Goal: Task Accomplishment & Management: Use online tool/utility

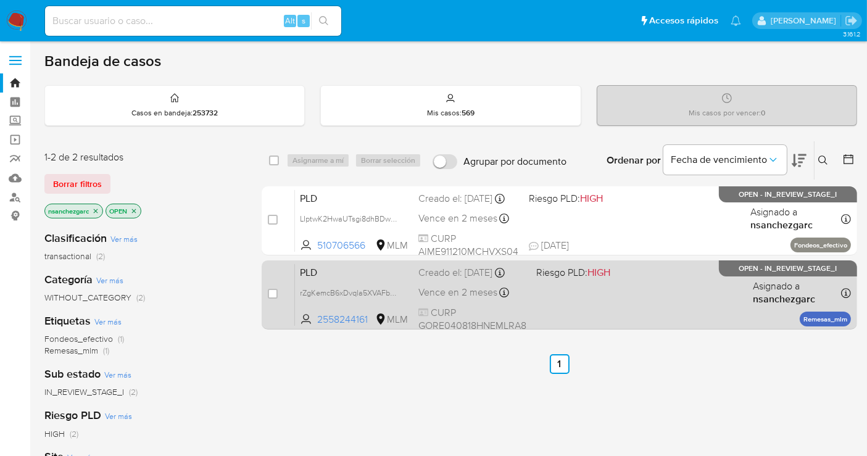
click at [448, 291] on div "PLD rZgKemcB6xDvqla5XVAFb50h 2558244161 MLM Riesgo PLD: HIGH Creado el: 12/09/2…" at bounding box center [573, 294] width 556 height 62
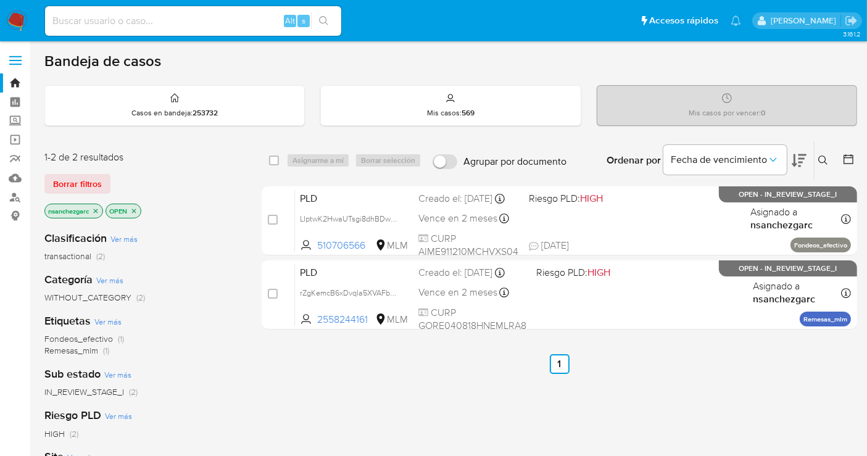
drag, startPoint x: 99, startPoint y: 209, endPoint x: 52, endPoint y: 167, distance: 62.5
click at [149, 261] on div "1-2 de 2 resultados Borrar filtros nsanchezgarc OPEN Clasificación Ver más tran…" at bounding box center [142, 396] width 197 height 490
click at [14, 22] on img at bounding box center [16, 20] width 21 height 21
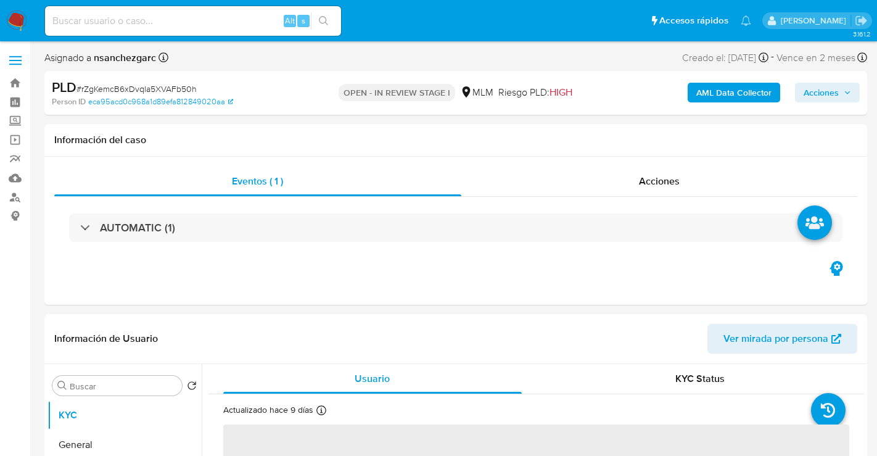
select select "10"
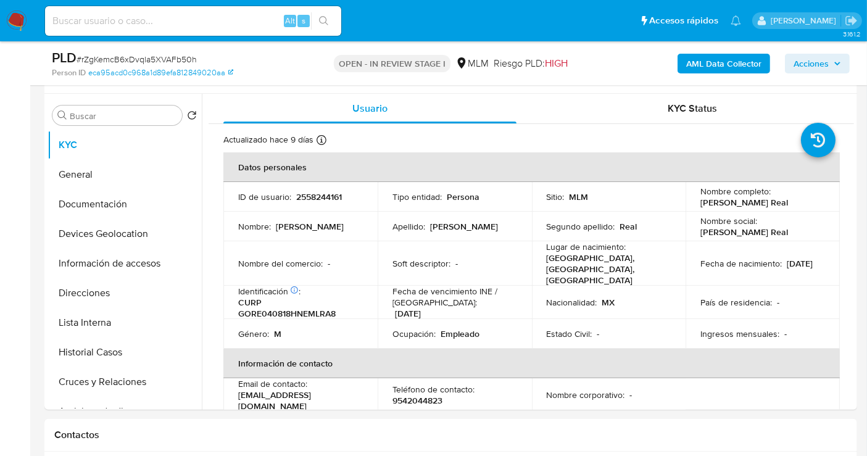
scroll to position [205, 0]
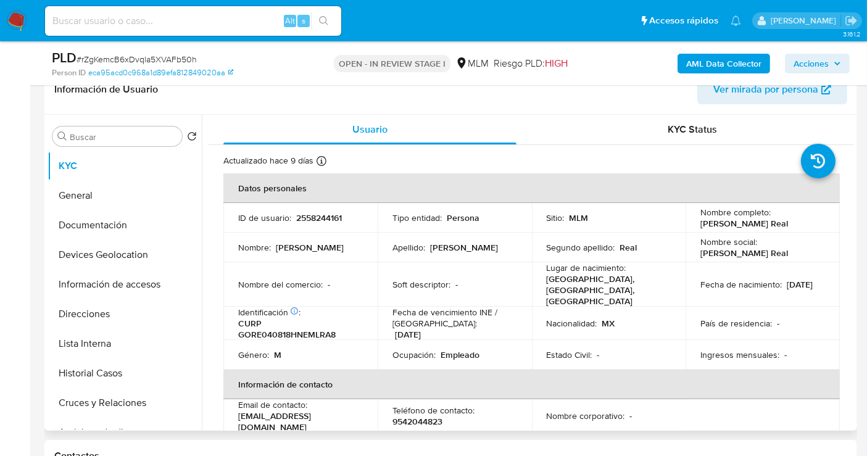
click at [410, 416] on p "9542044823" at bounding box center [417, 421] width 50 height 11
copy p "9542044823"
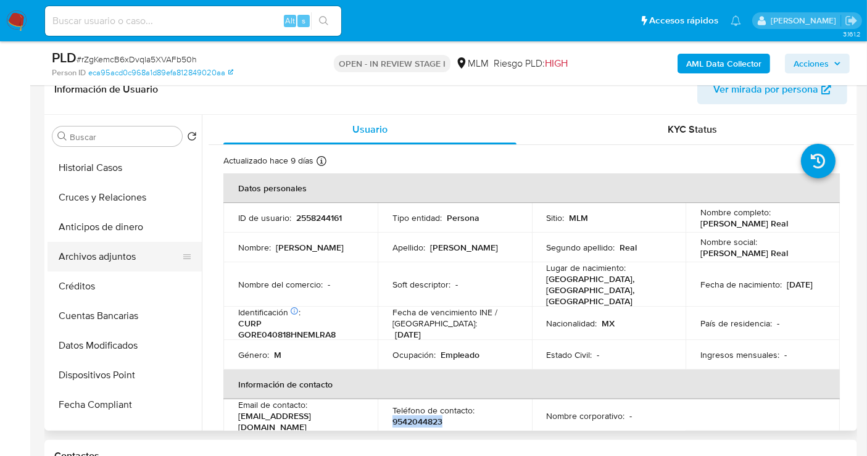
click at [89, 258] on button "Archivos adjuntos" at bounding box center [120, 257] width 144 height 30
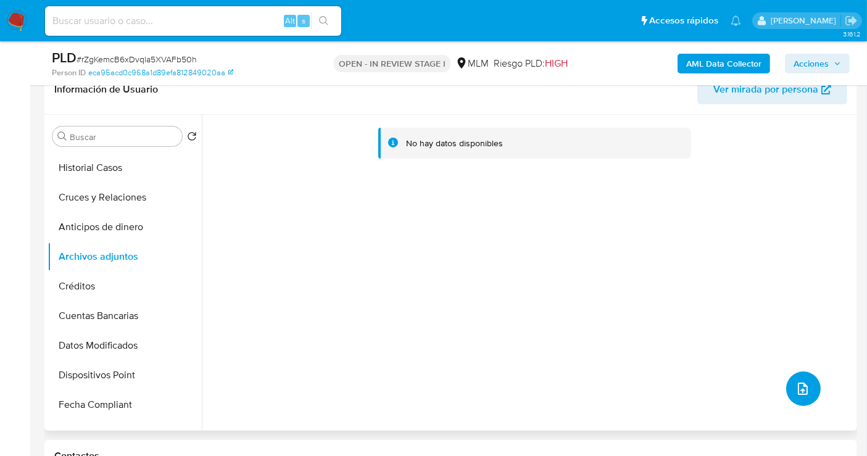
click at [803, 386] on icon "upload-file" at bounding box center [802, 388] width 15 height 15
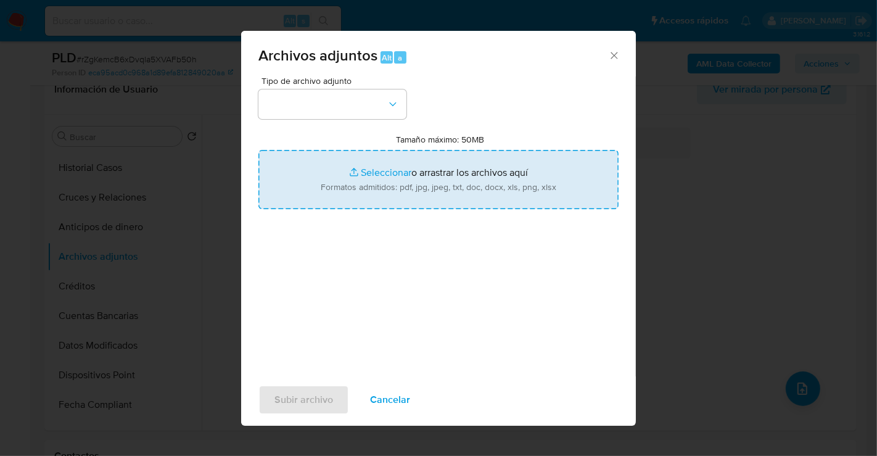
type input "C:\fakepath\1941284251_GUSTAVO [PERSON_NAME] MORALES_SEP25.pdf"
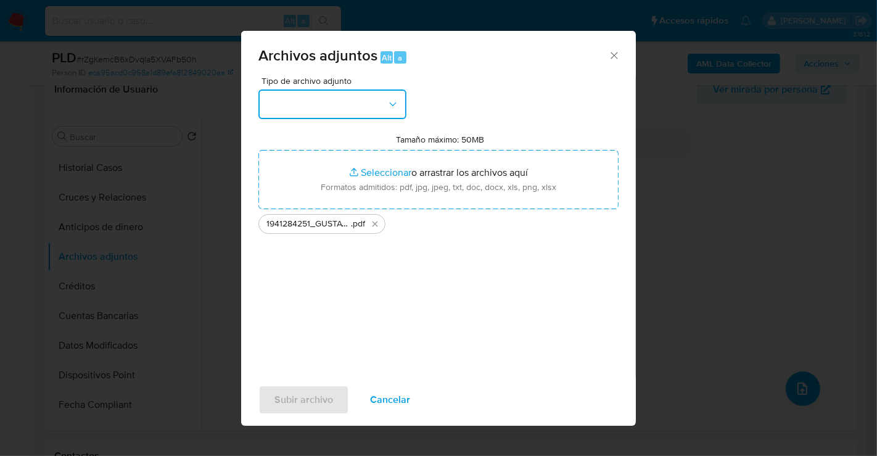
click at [366, 114] on button "button" at bounding box center [332, 104] width 148 height 30
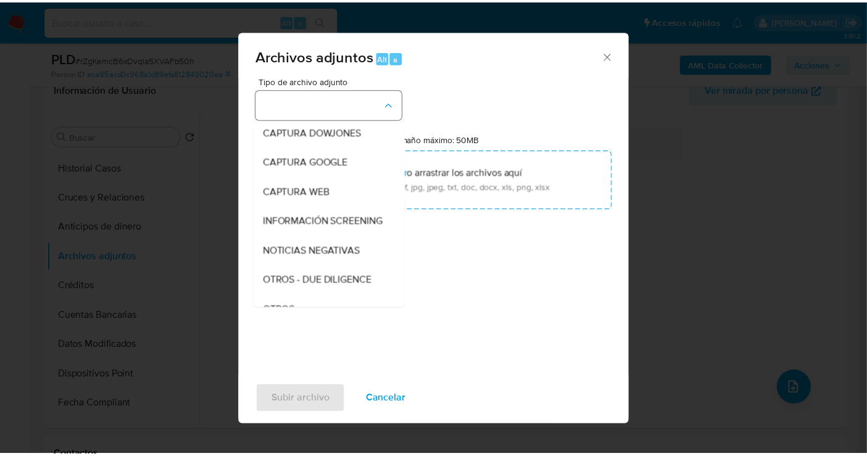
scroll to position [64, 0]
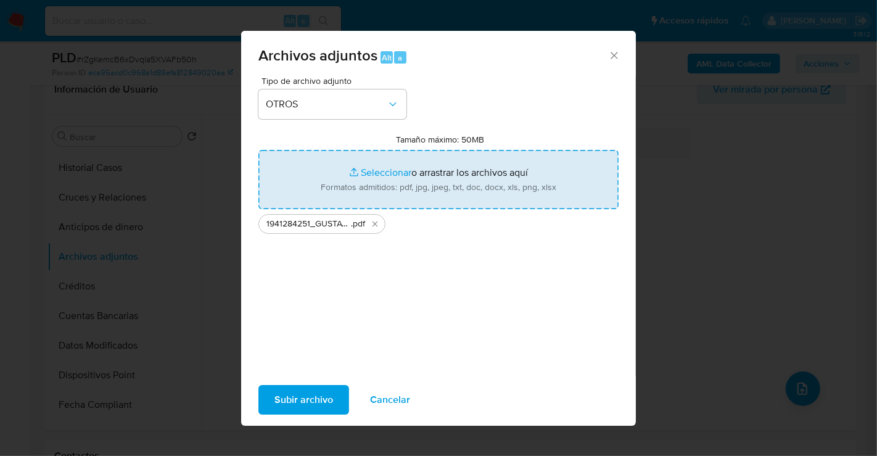
type input "C:\fakepath\1941284251_GUSTAVO [PERSON_NAME] MORALES_SEP25.xlsx"
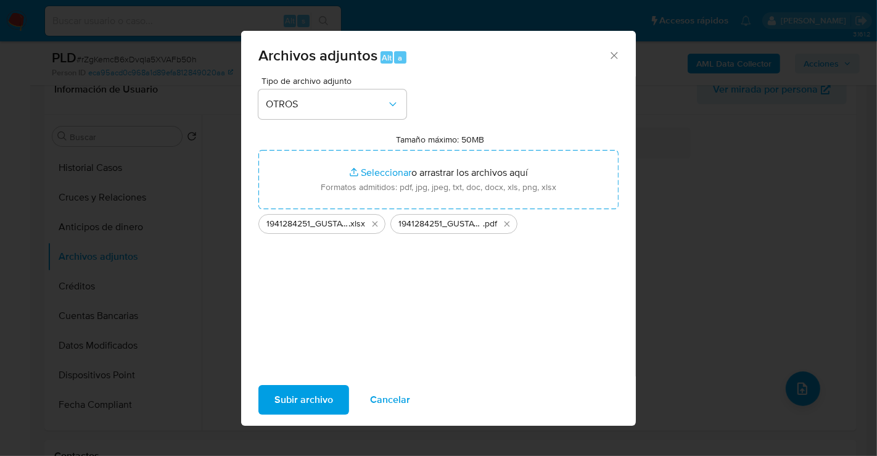
click at [302, 394] on span "Subir archivo" at bounding box center [304, 399] width 59 height 27
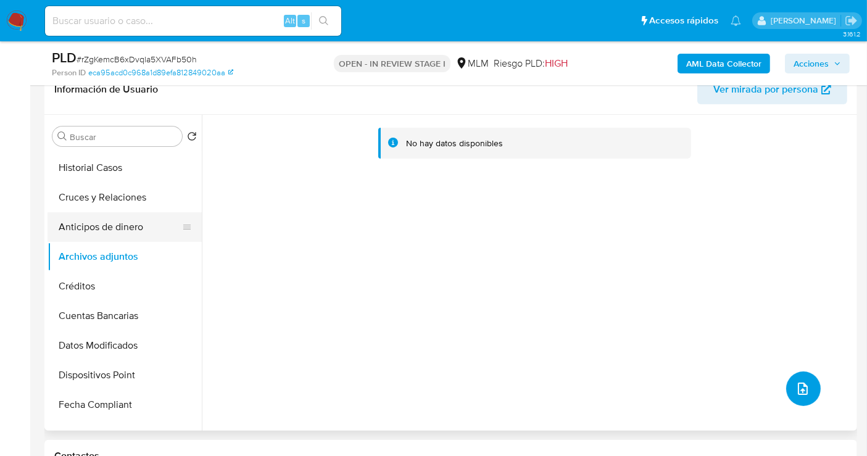
scroll to position [0, 0]
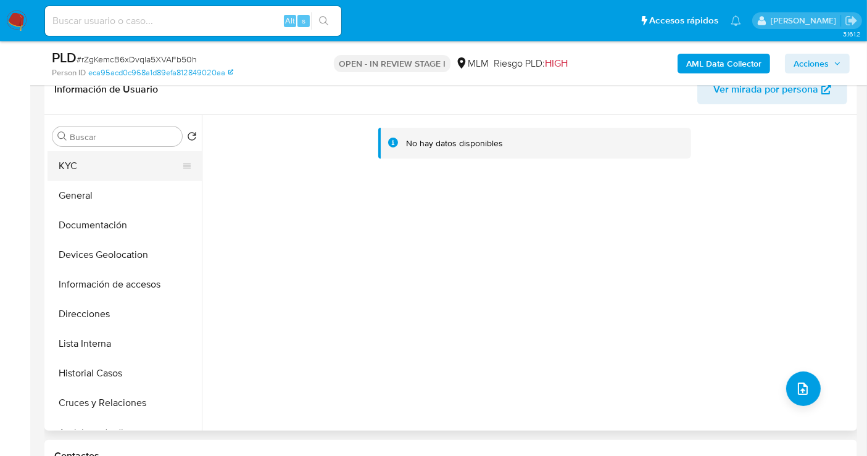
click at [89, 171] on button "KYC" at bounding box center [120, 166] width 144 height 30
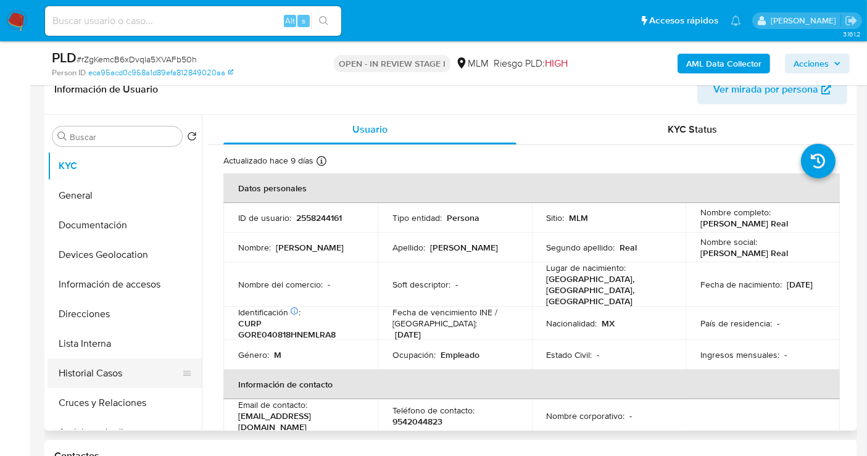
click at [97, 371] on button "Historial Casos" at bounding box center [120, 373] width 144 height 30
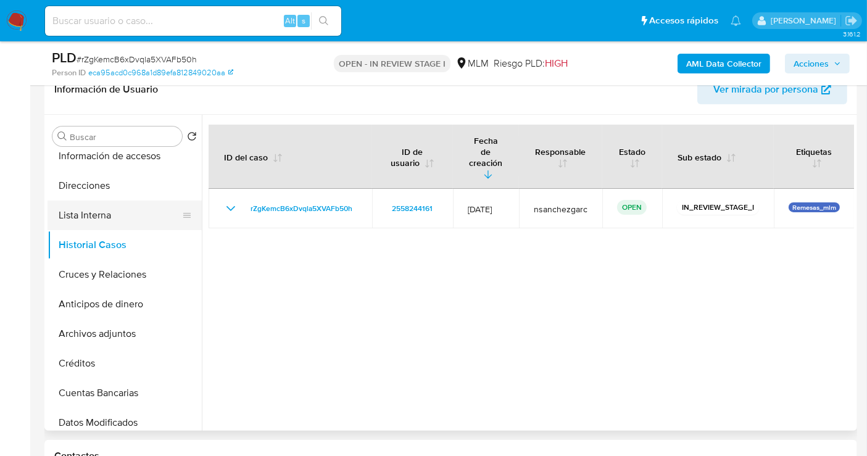
scroll to position [137, 0]
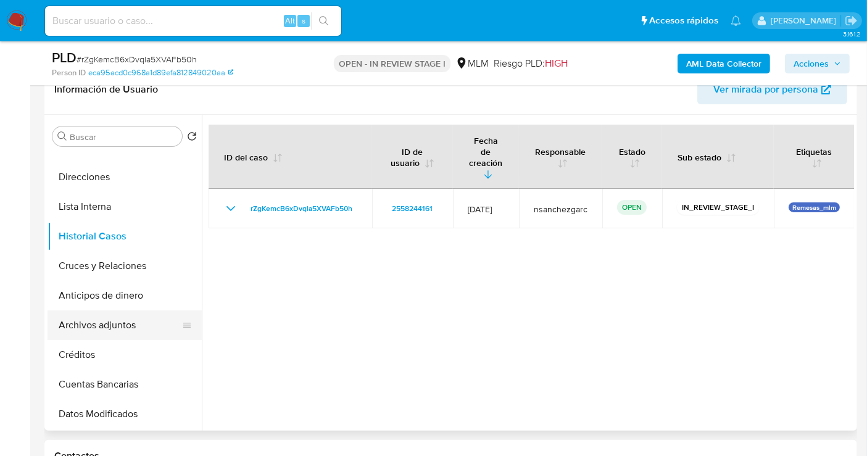
click at [109, 329] on button "Archivos adjuntos" at bounding box center [120, 325] width 144 height 30
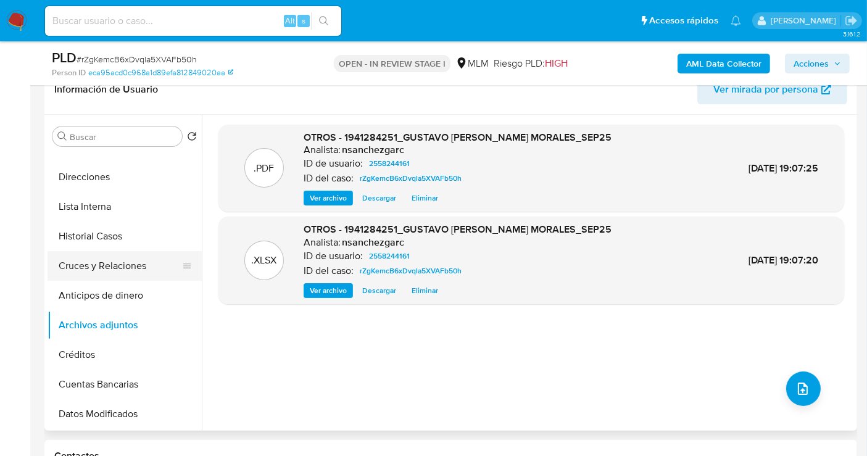
scroll to position [0, 0]
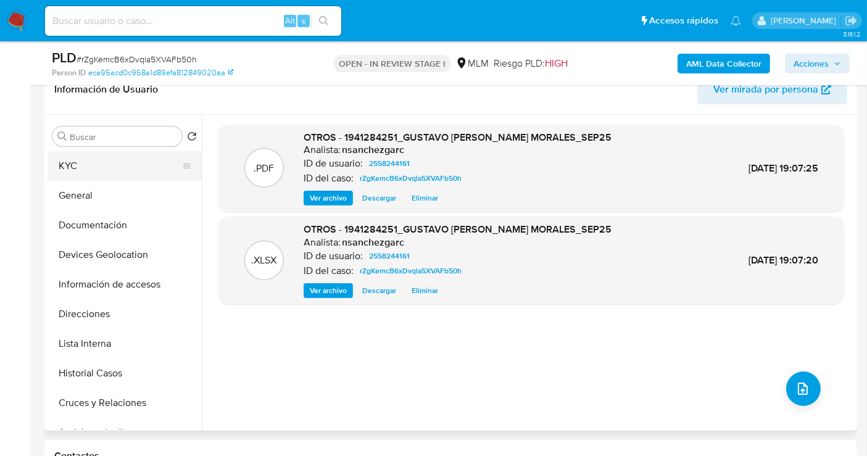
click at [83, 171] on button "KYC" at bounding box center [120, 166] width 144 height 30
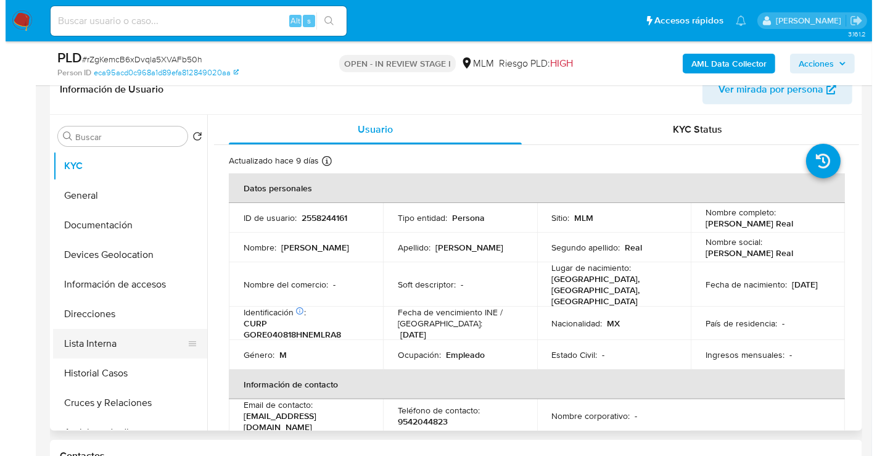
scroll to position [137, 0]
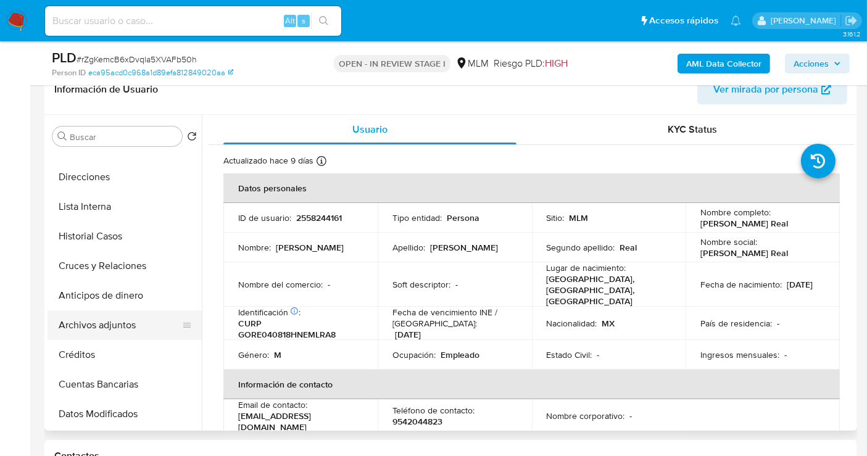
click at [120, 330] on button "Archivos adjuntos" at bounding box center [120, 325] width 144 height 30
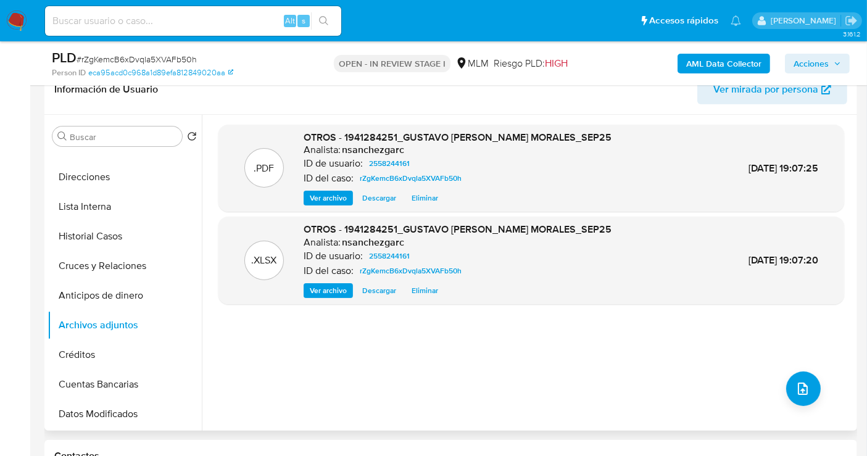
click at [424, 199] on span "Eliminar" at bounding box center [424, 198] width 27 height 12
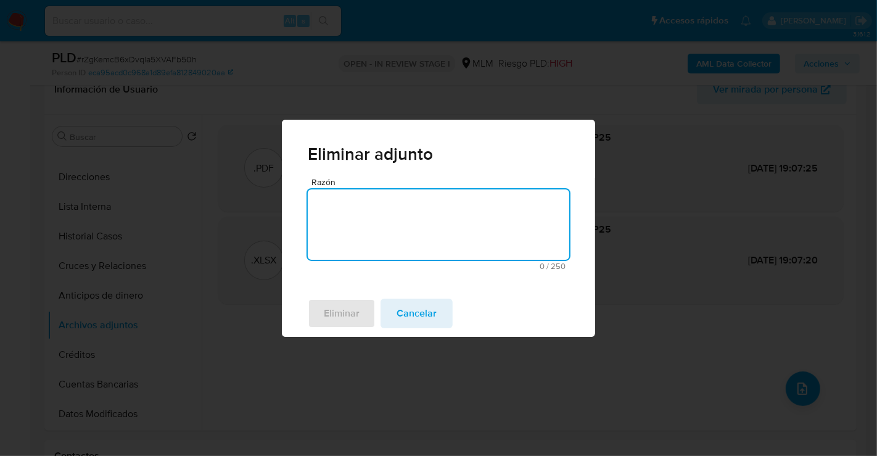
click at [381, 226] on textarea "Razón" at bounding box center [439, 224] width 262 height 70
type textarea "error"
click at [358, 313] on span "Eliminar" at bounding box center [342, 313] width 36 height 27
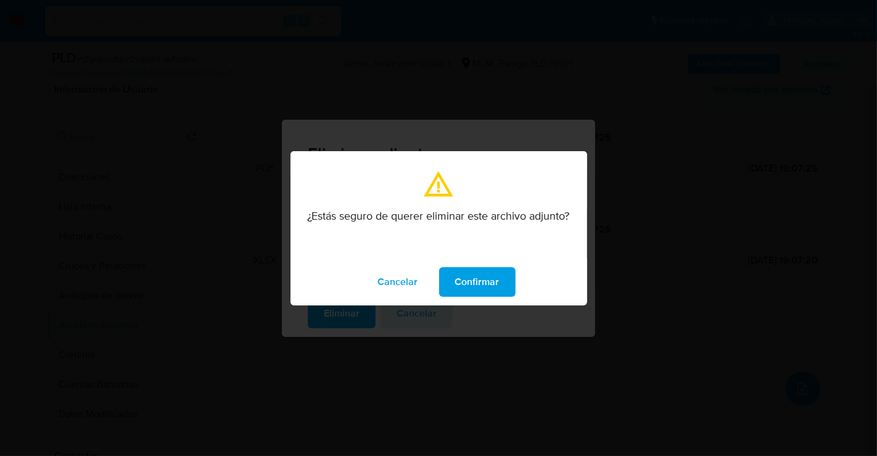
click at [475, 283] on span "Confirmar" at bounding box center [477, 281] width 44 height 27
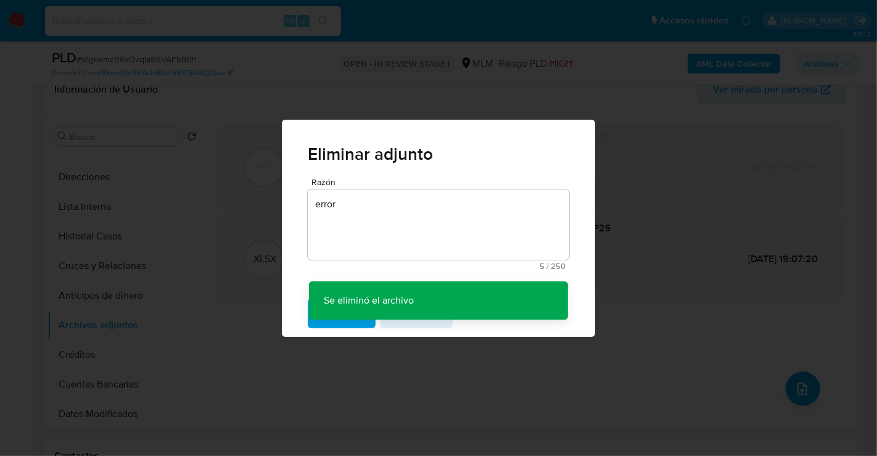
click at [622, 378] on div "Eliminar adjunto Razón error 5 / 250 245 caracteres restantes Se eliminó el arc…" at bounding box center [438, 228] width 877 height 456
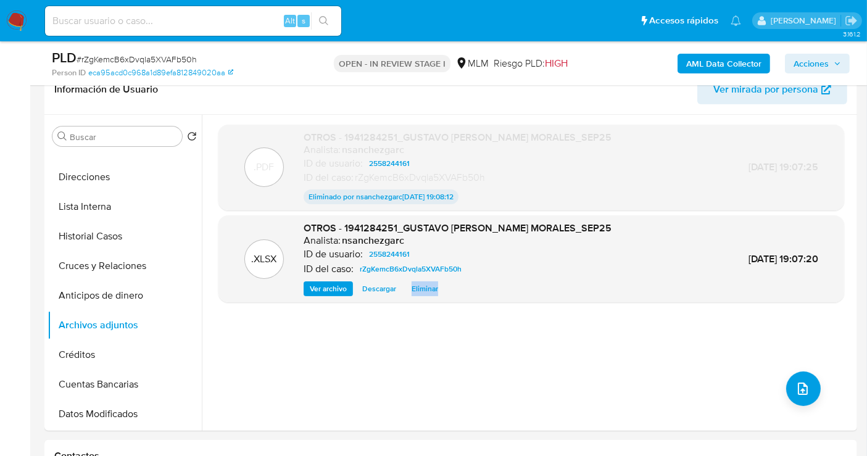
click at [622, 378] on div ".PDF OTROS - 1941284251_GUSTAVO [PERSON_NAME] MORALES_SEP25 Analista: nsanchezg…" at bounding box center [531, 273] width 626 height 296
click at [420, 291] on span "Eliminar" at bounding box center [424, 289] width 27 height 12
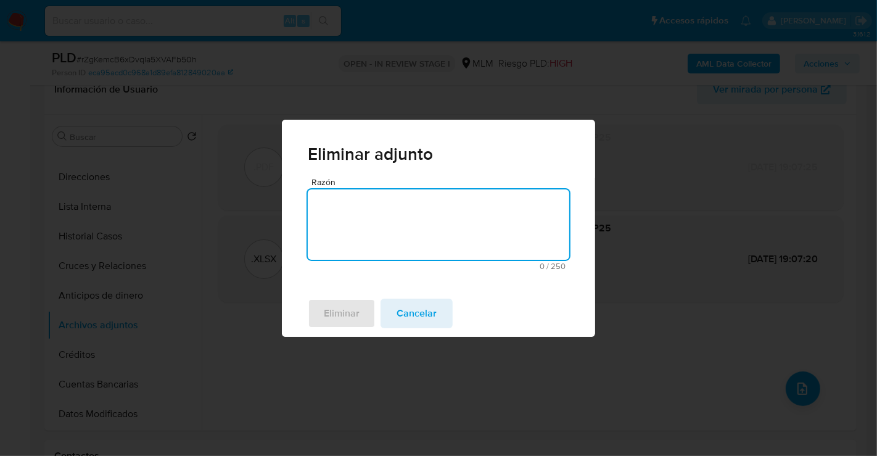
click at [378, 222] on textarea "Razón" at bounding box center [439, 224] width 262 height 70
type textarea "error"
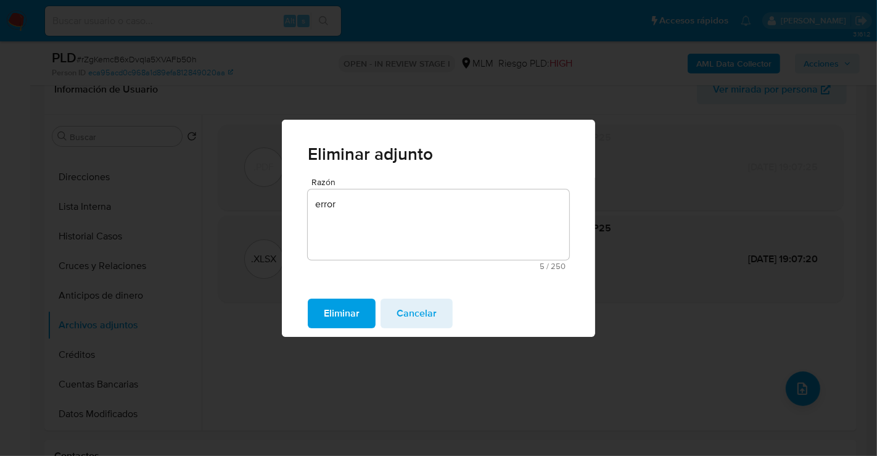
click at [355, 313] on span "Eliminar" at bounding box center [342, 313] width 36 height 27
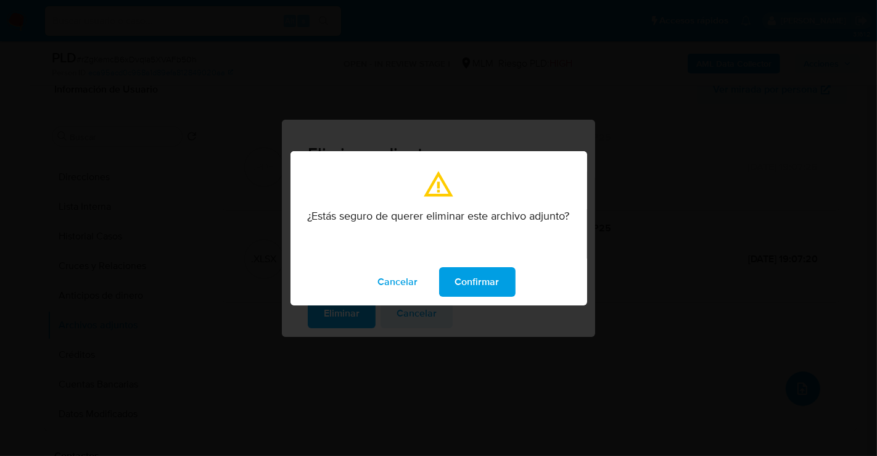
click at [480, 284] on span "Confirmar" at bounding box center [477, 281] width 44 height 27
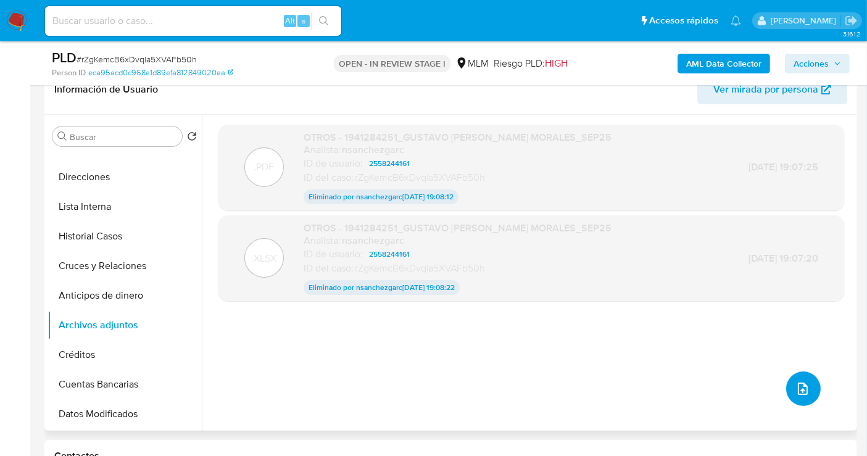
click at [802, 393] on icon "upload-file" at bounding box center [802, 388] width 15 height 15
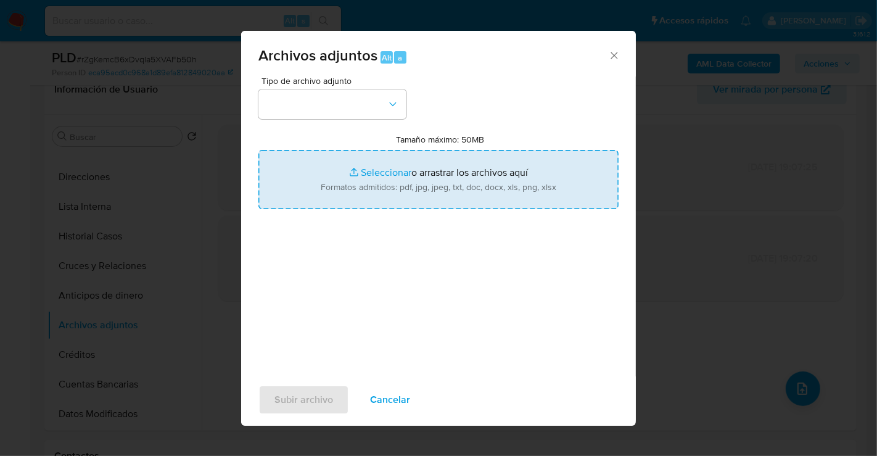
type input "C:\fakepath\2558244161_ERIC [PERSON_NAME] REAL_SEP25.pdf"
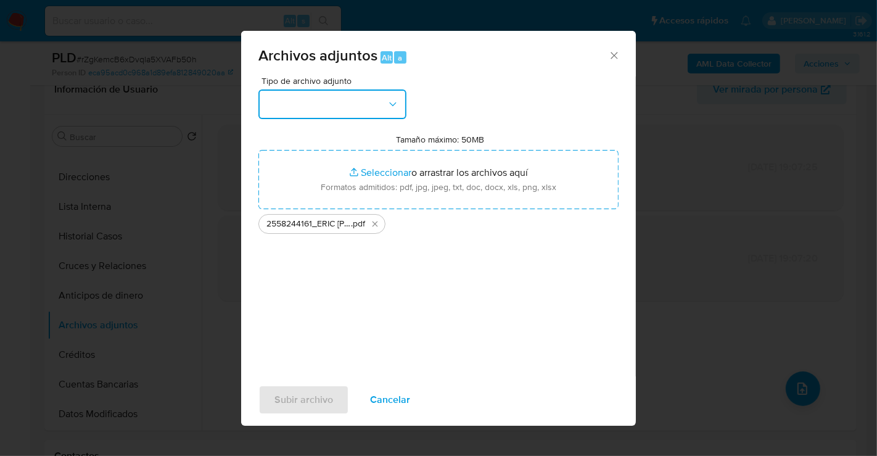
click at [347, 104] on button "button" at bounding box center [332, 104] width 148 height 30
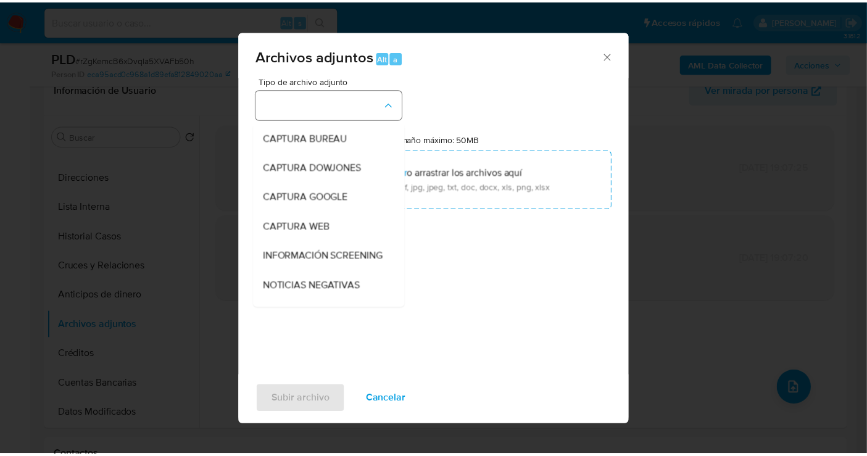
scroll to position [35, 0]
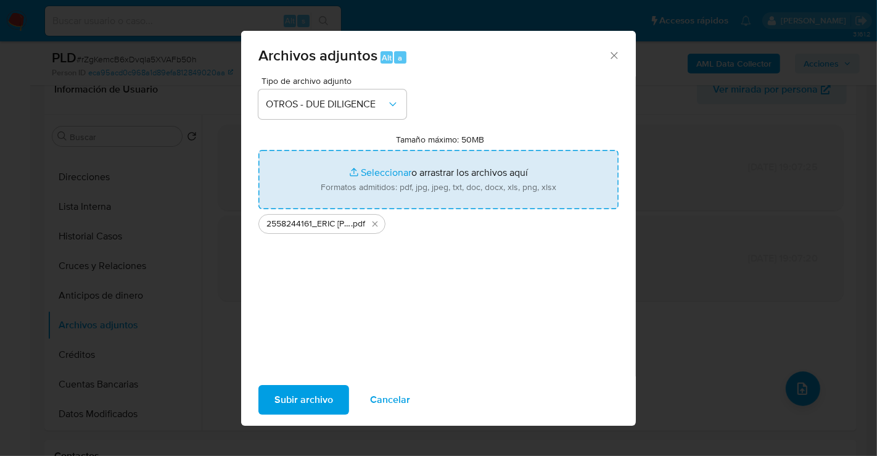
type input "C:\fakepath\2558244161_ERIC [PERSON_NAME] REAL_SEP25.xlsx"
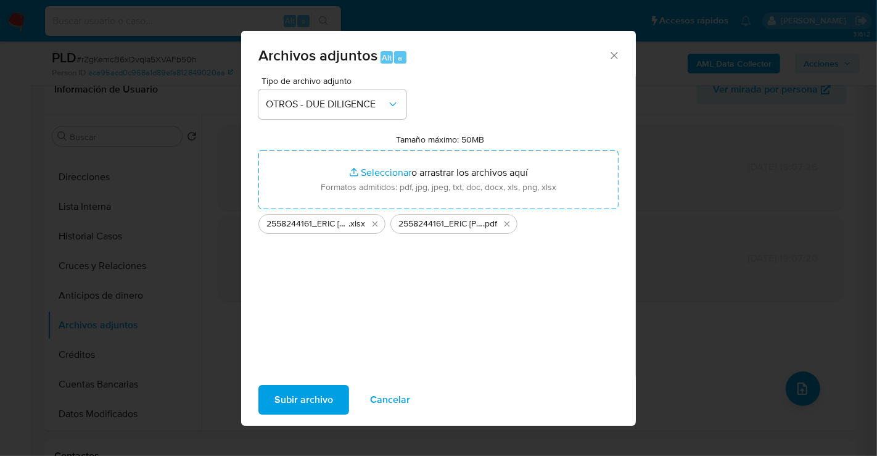
click at [310, 399] on span "Subir archivo" at bounding box center [304, 399] width 59 height 27
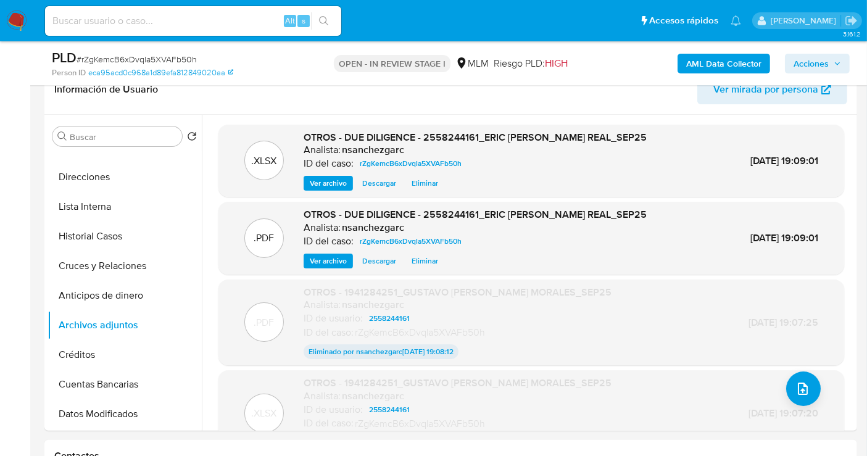
click at [800, 68] on span "Acciones" at bounding box center [810, 64] width 35 height 20
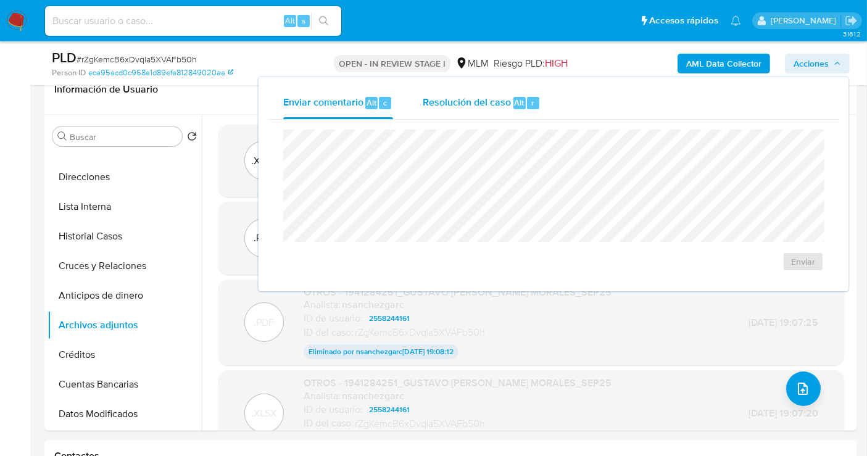
click at [482, 104] on span "Resolución del caso" at bounding box center [467, 102] width 88 height 14
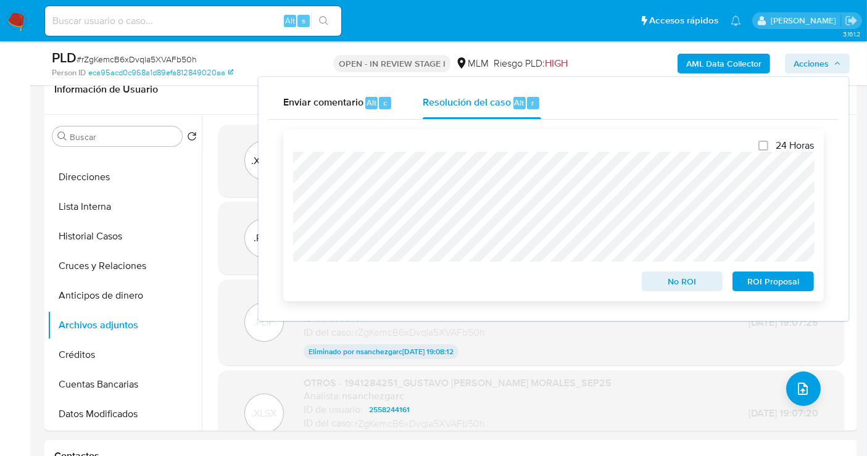
click at [750, 287] on span "ROI Proposal" at bounding box center [773, 281] width 64 height 17
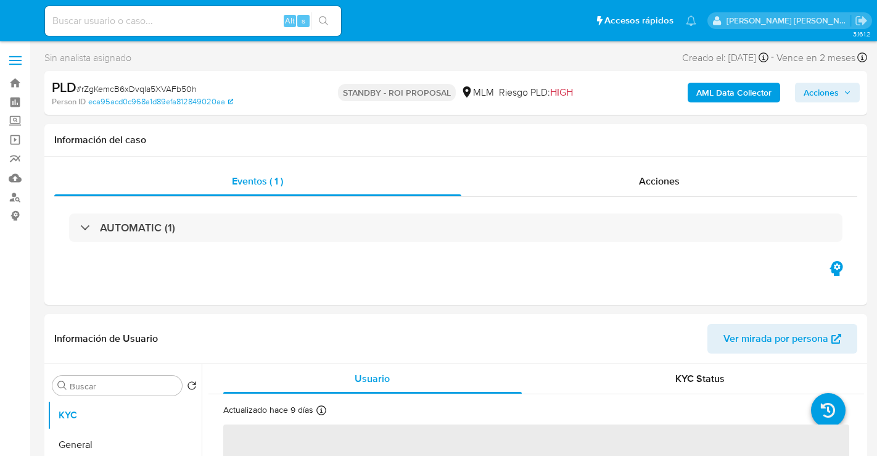
select select "10"
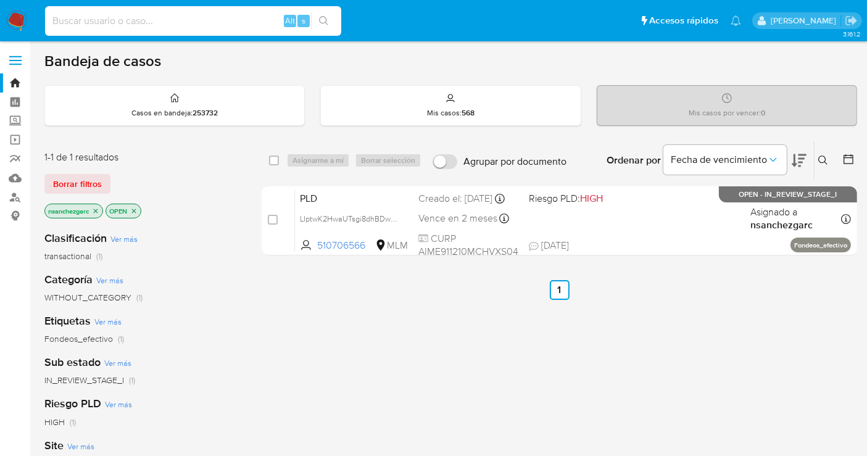
click at [127, 28] on input at bounding box center [193, 21] width 296 height 16
paste input "CONOCIMIENTO DEL CLIENTE O USUARIO. CLIENTE ERIC MOISES GOMES REAL, NUMERO DE C…"
type input "CONOCIMIENTO DEL CLIENTE O USUARIO. CLIENTE ERIC MOISES GOMES REAL, NUMERO DE C…"
